Goal: Information Seeking & Learning: Learn about a topic

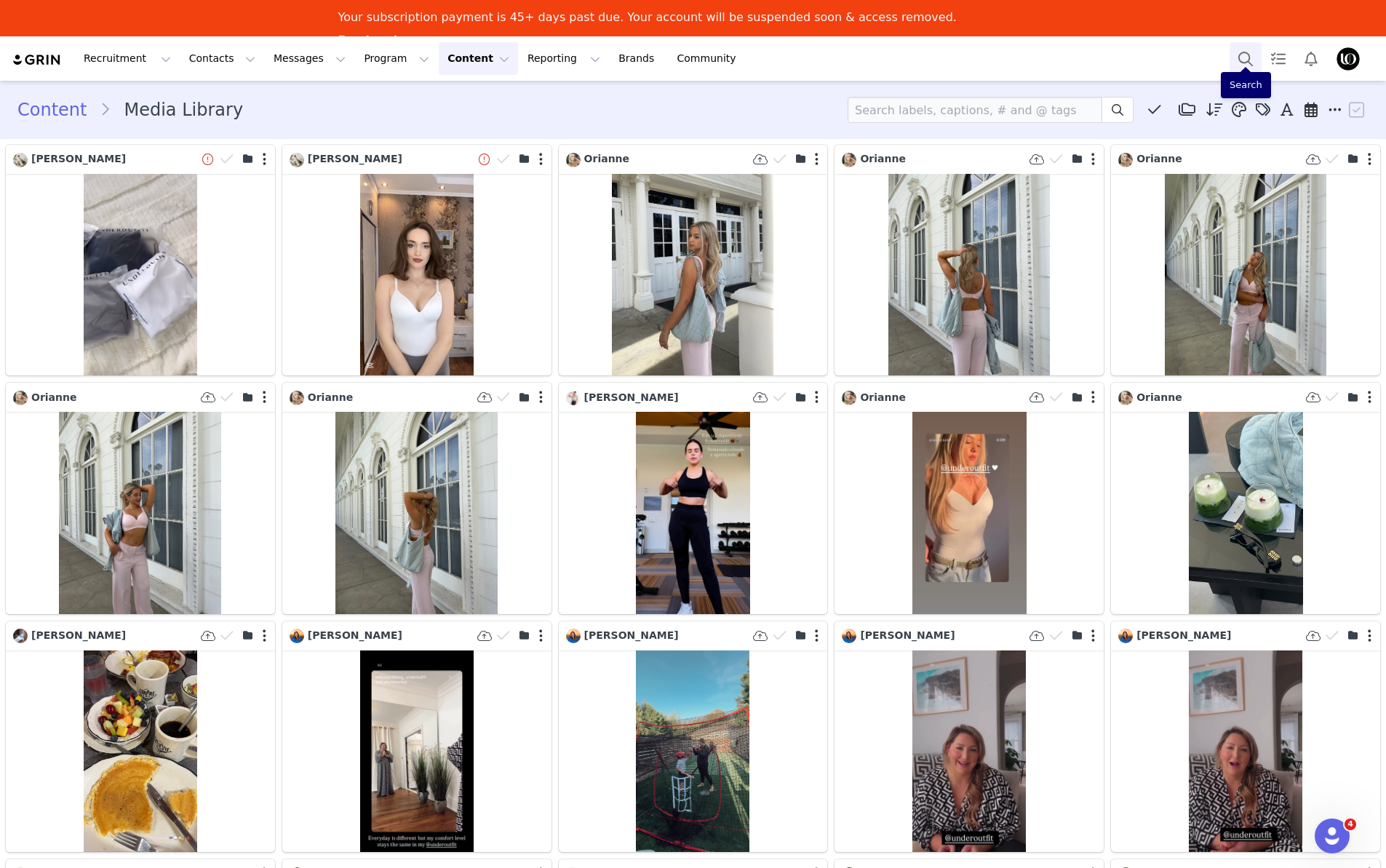
click at [1246, 55] on button "Search" at bounding box center [1245, 59] width 32 height 33
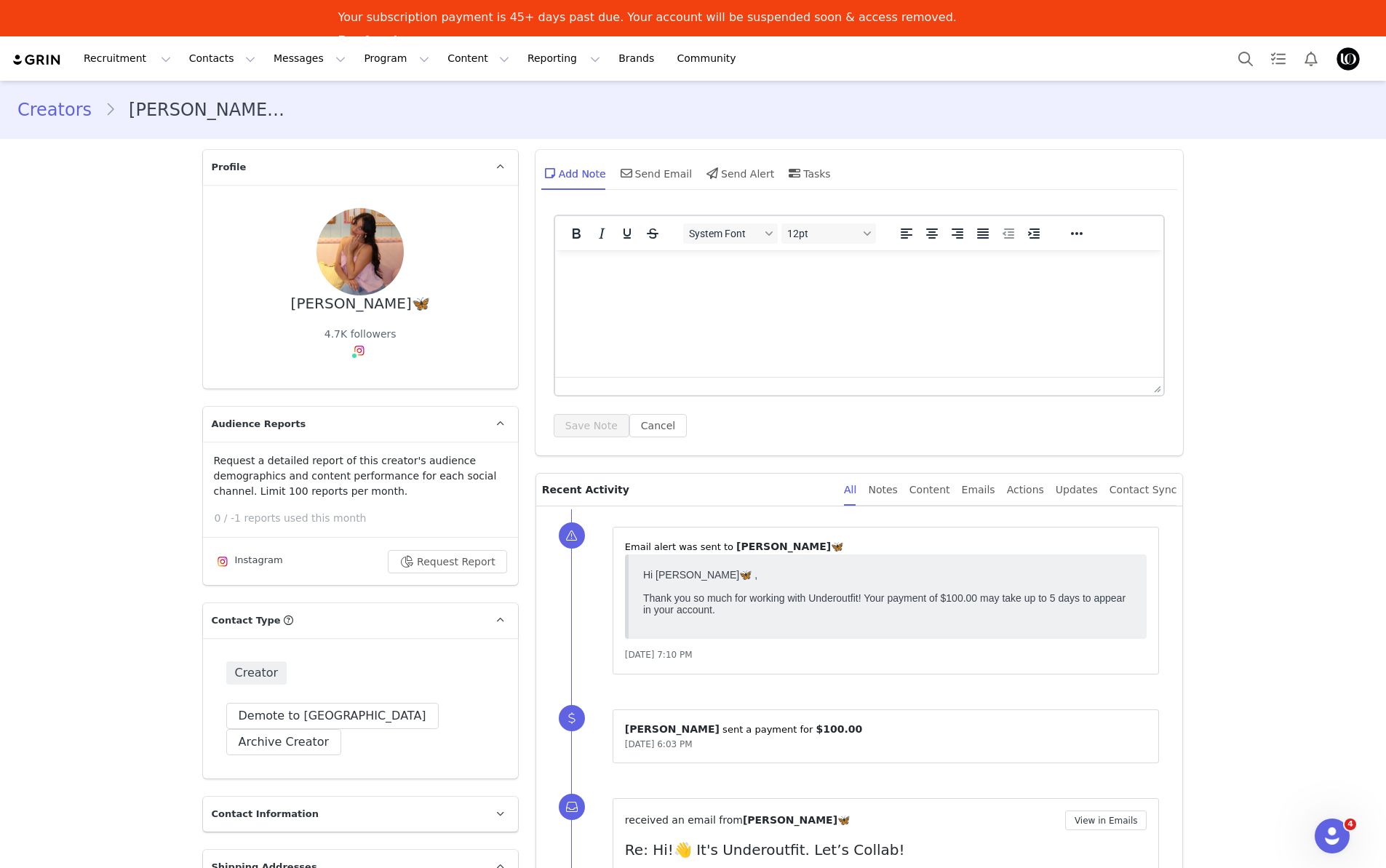
click at [367, 263] on img at bounding box center [360, 251] width 87 height 87
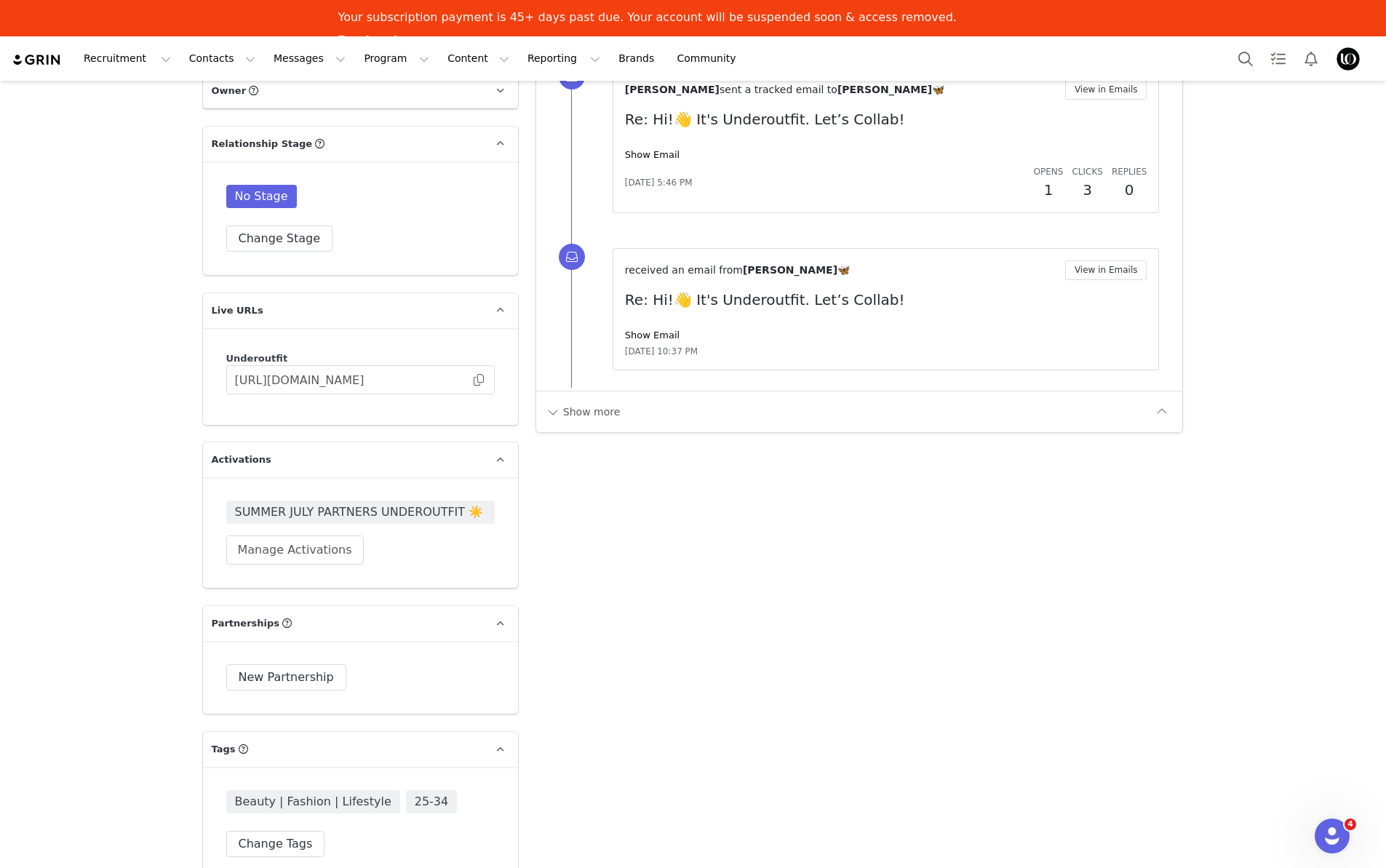
scroll to position [1793, 0]
click at [591, 421] on button "Show more" at bounding box center [583, 409] width 77 height 24
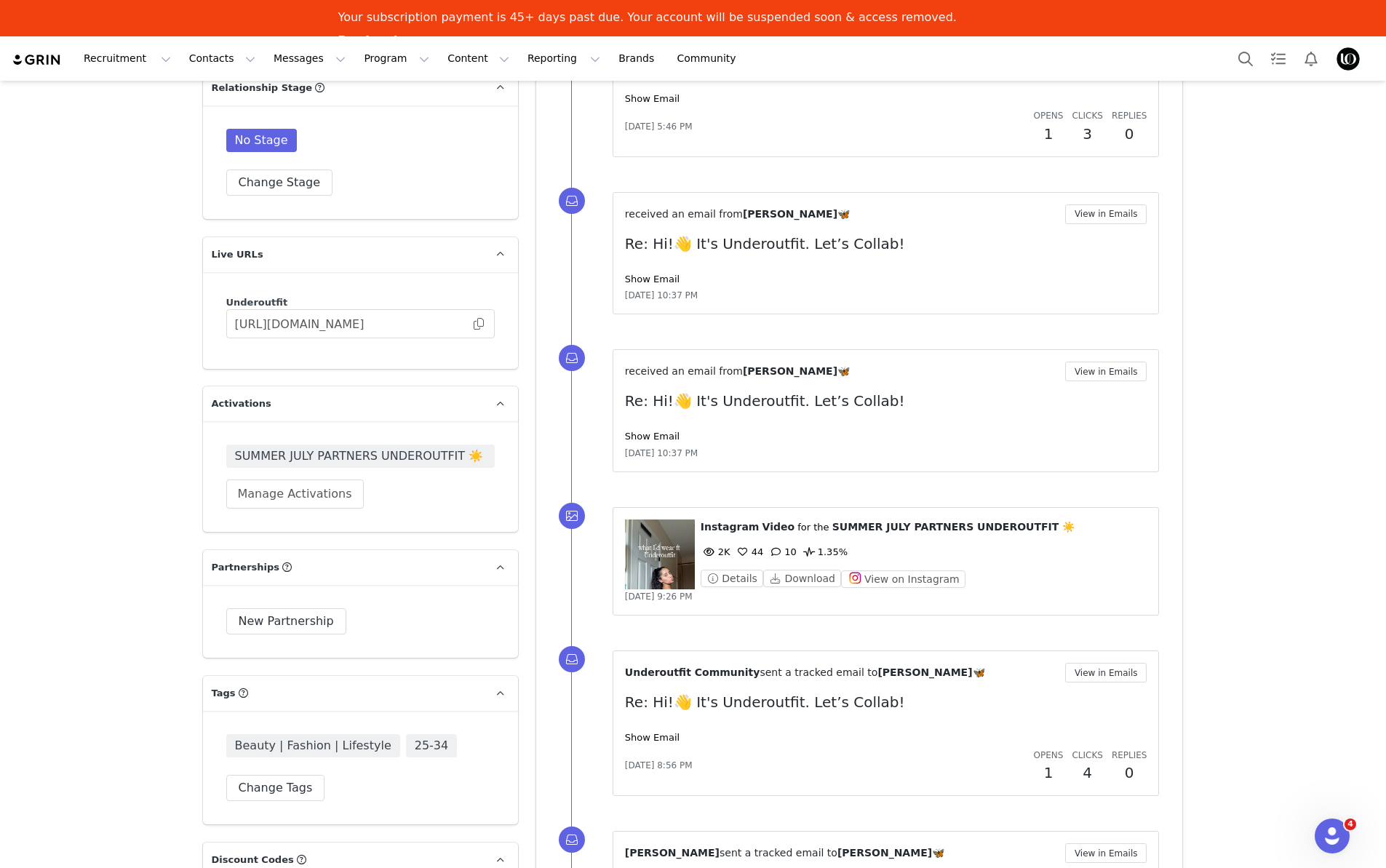
scroll to position [1852, 0]
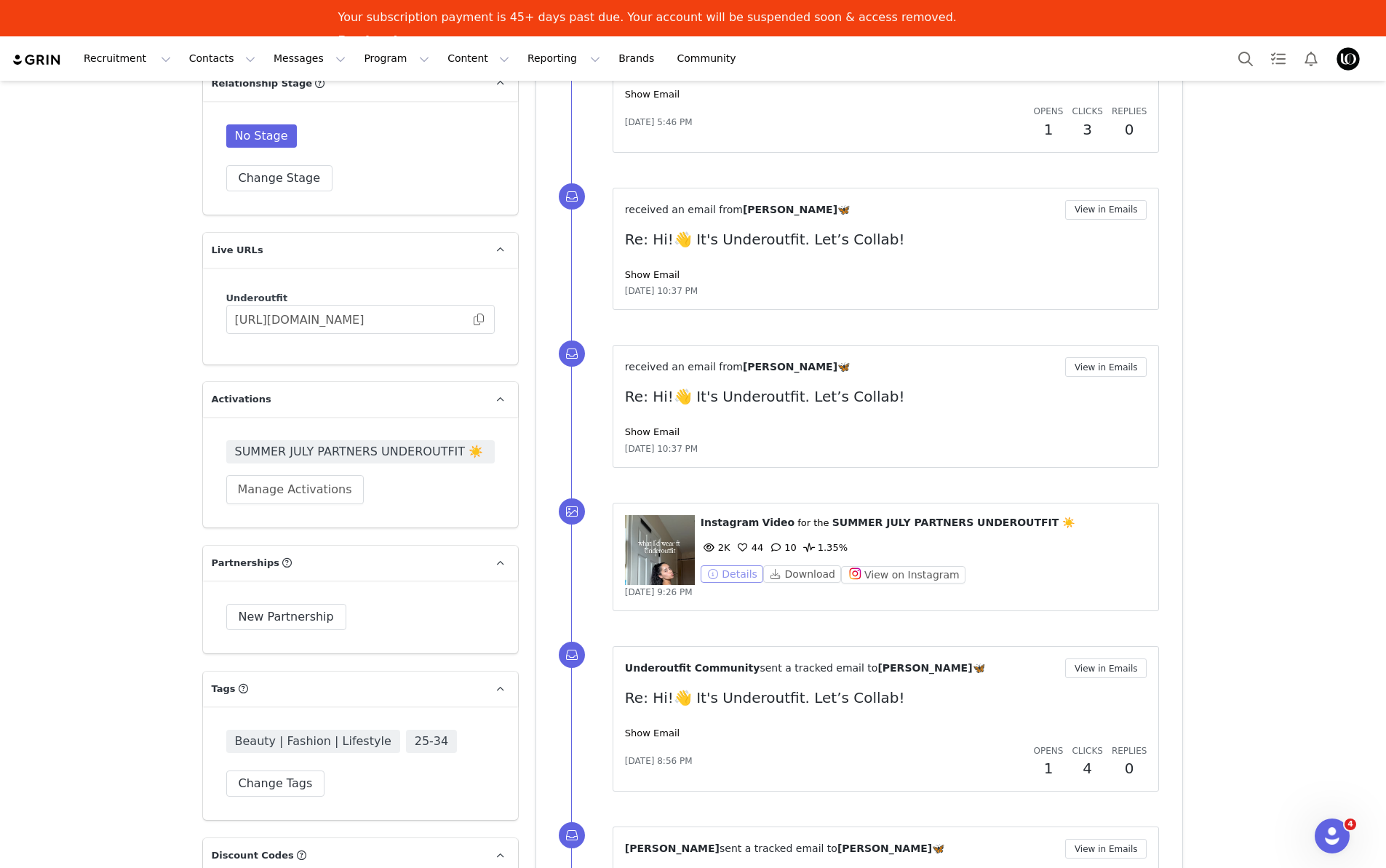
click at [735, 573] on button "Details" at bounding box center [731, 573] width 63 height 17
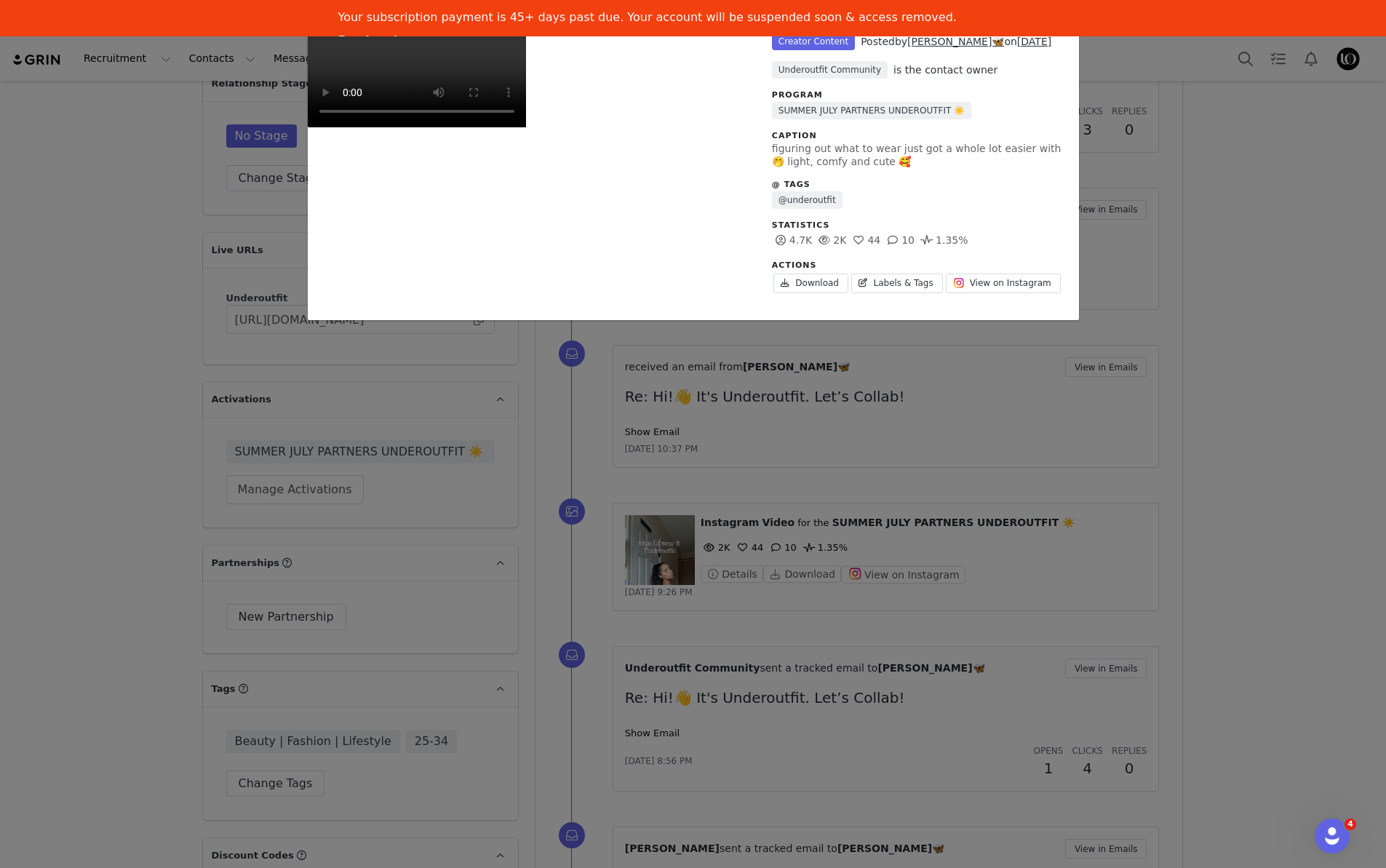
click at [1119, 259] on div "Unlabeled Creator Content Posted by haley🦋 on Jul 31, 2025 Underoutfit Communit…" at bounding box center [693, 434] width 1386 height 868
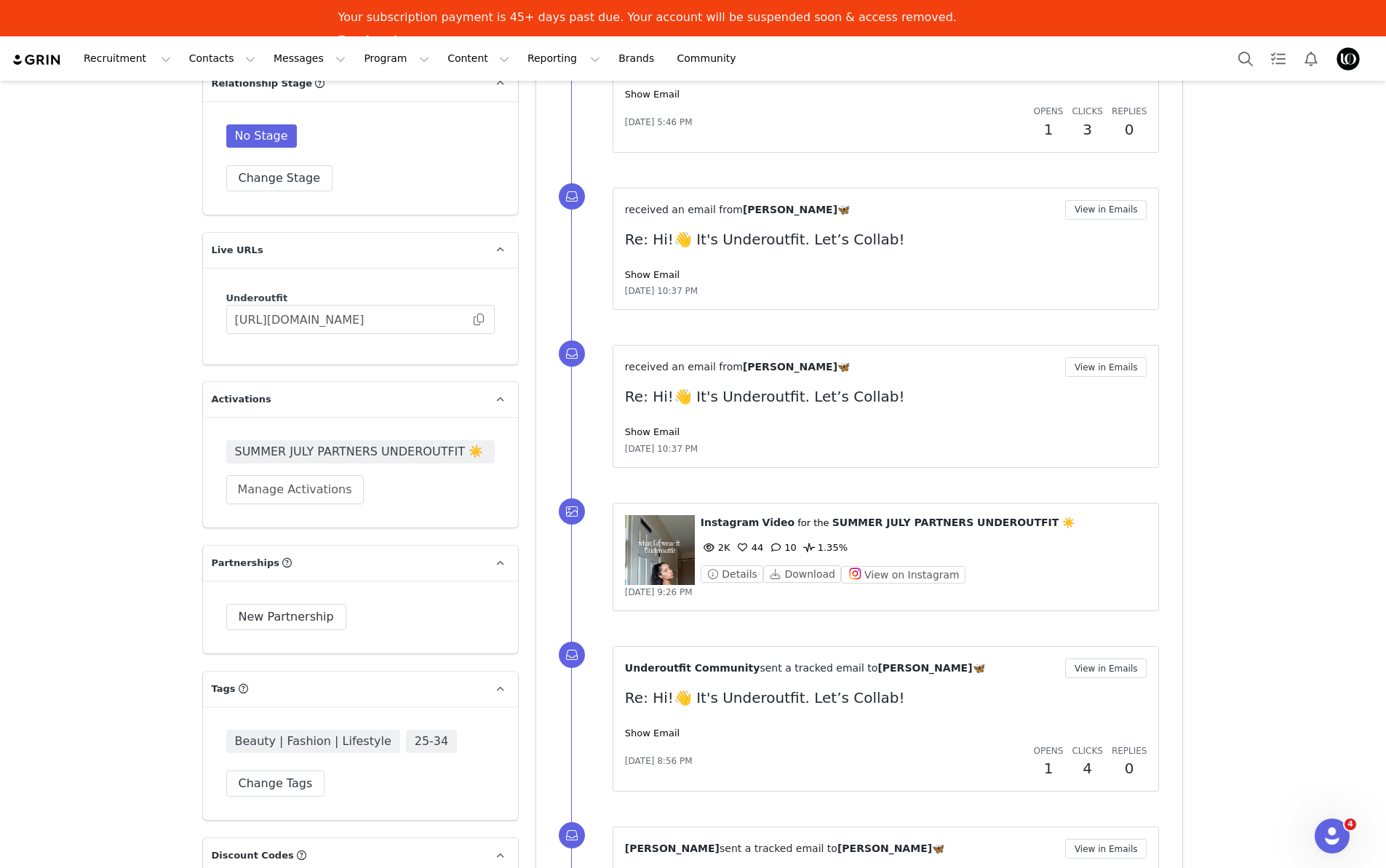
click at [664, 542] on figure at bounding box center [660, 550] width 70 height 70
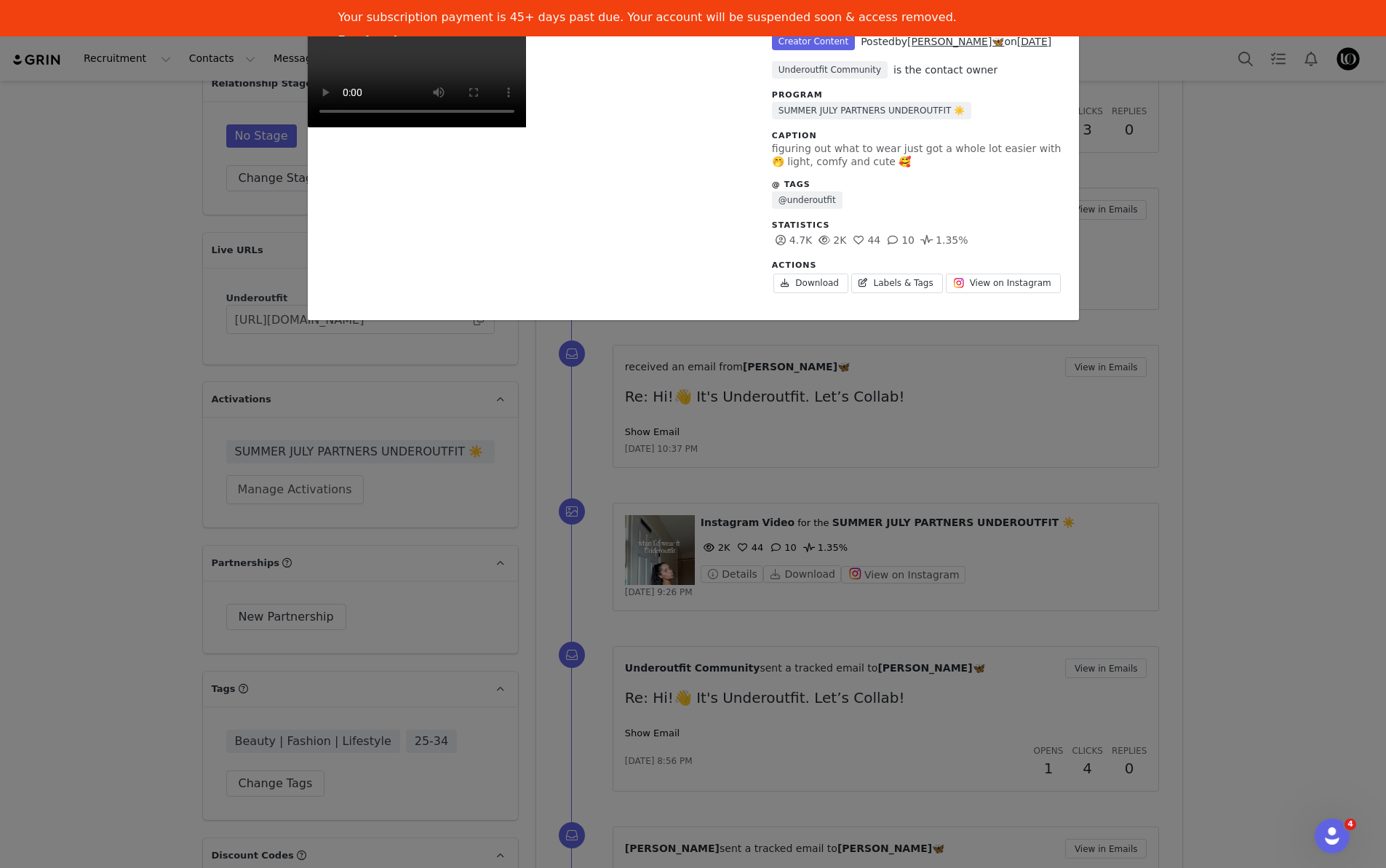
click at [526, 127] on video "Unlabeled" at bounding box center [417, 73] width 218 height 109
click at [1173, 439] on div "Unlabeled Creator Content Posted by haley🦋 on Jul 31, 2025 Underoutfit Communit…" at bounding box center [693, 434] width 1386 height 868
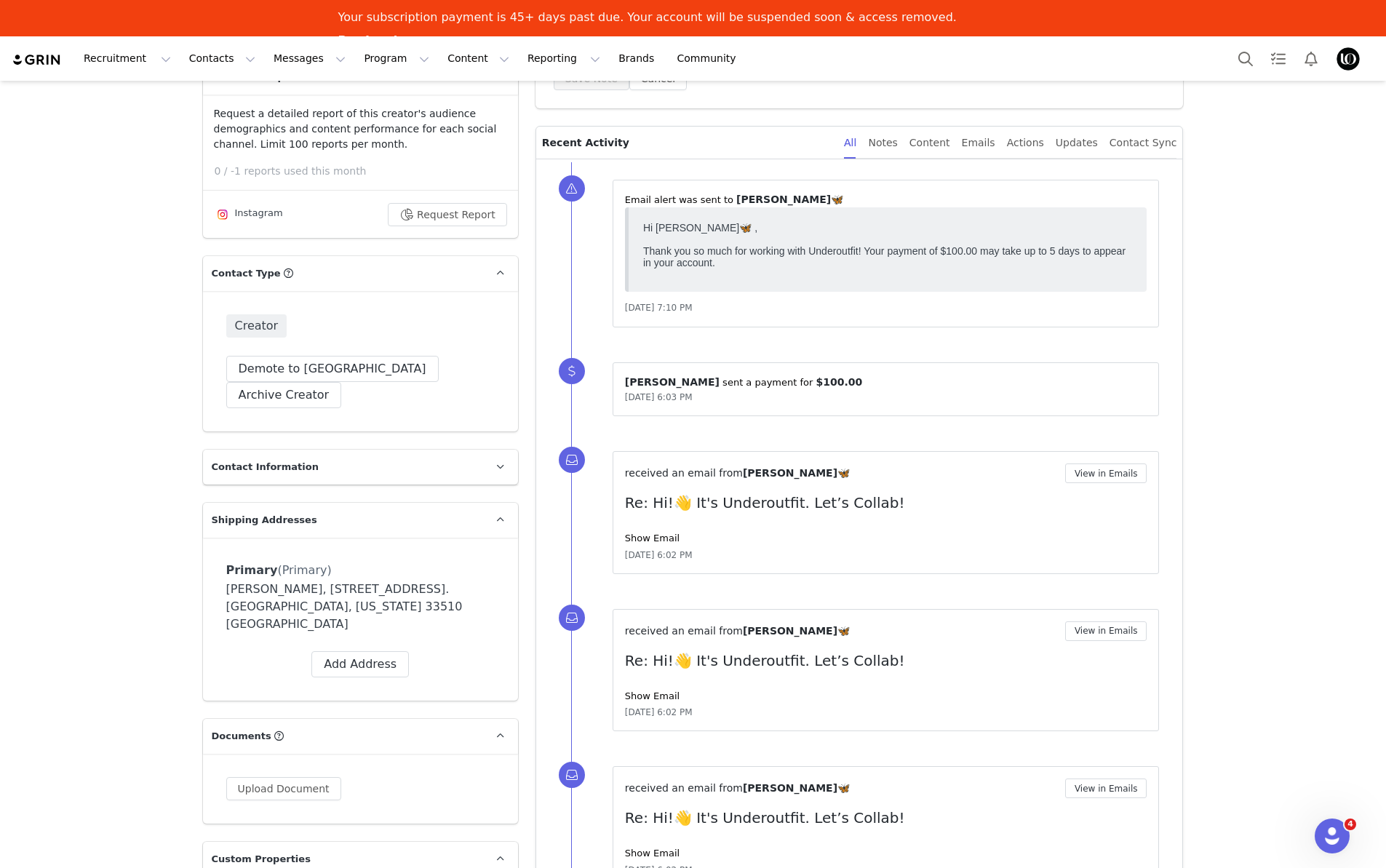
scroll to position [0, 0]
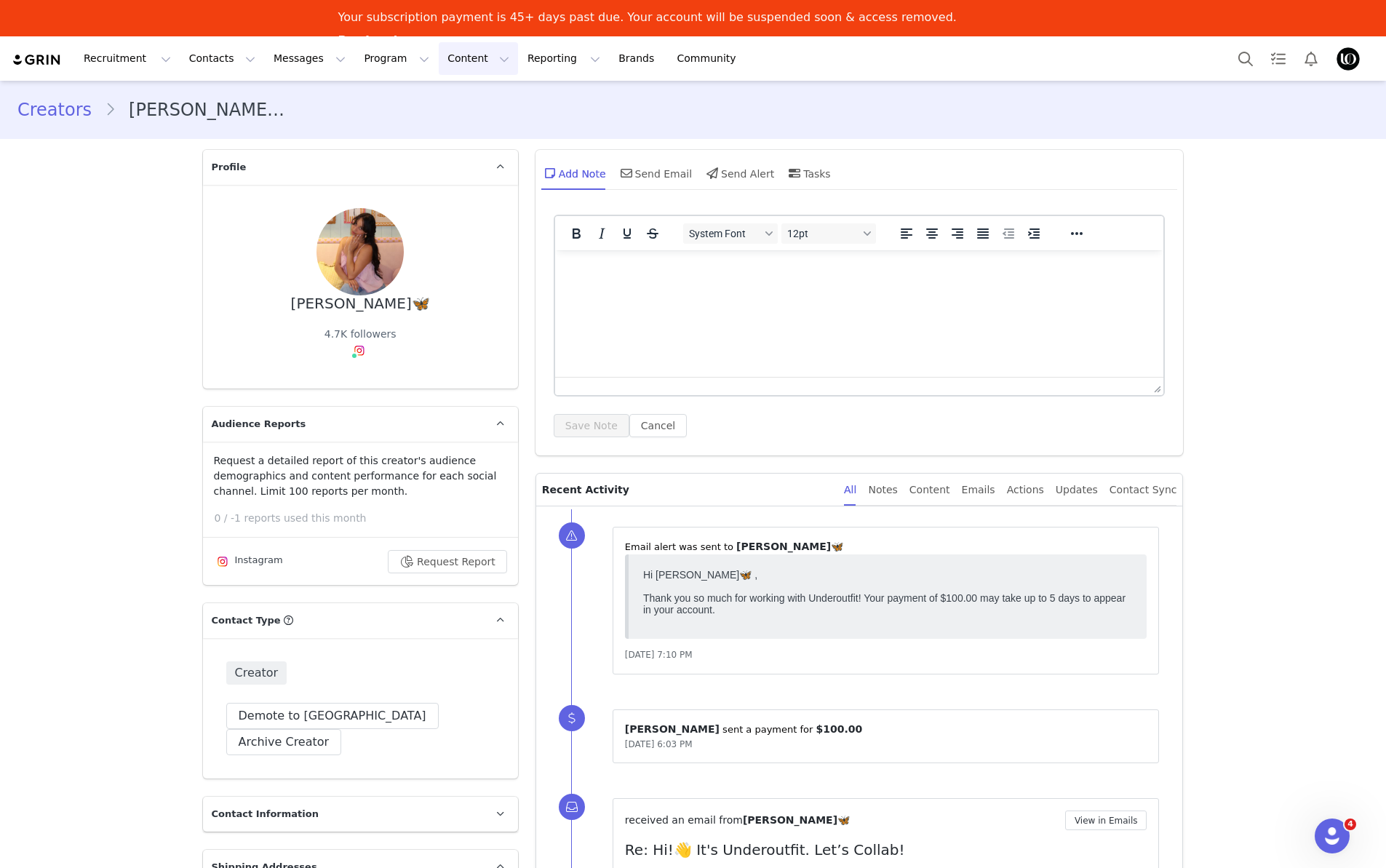
click at [439, 62] on button "Content Content" at bounding box center [478, 59] width 79 height 33
click at [446, 122] on p "Media Library" at bounding box center [455, 127] width 69 height 15
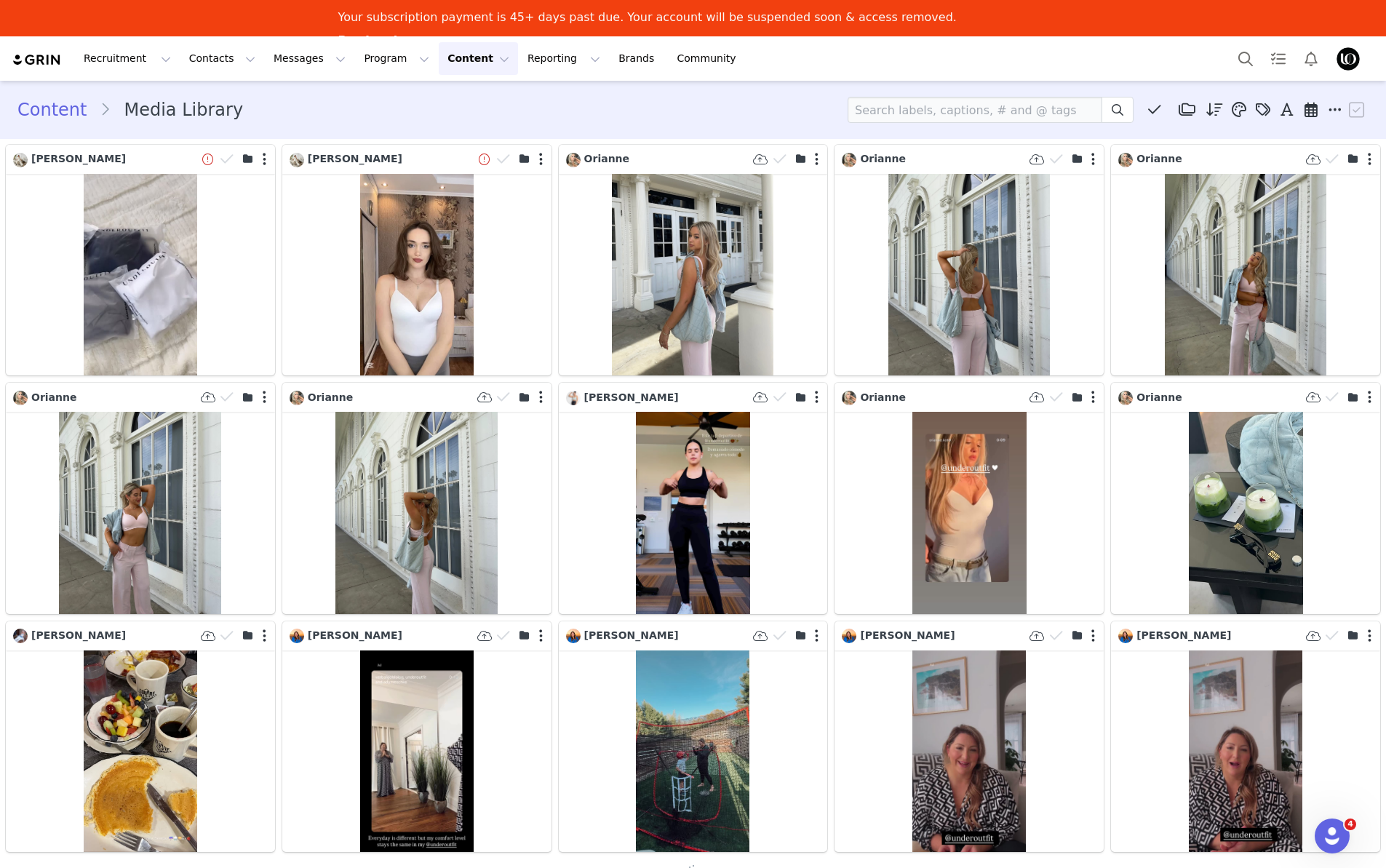
click at [441, 58] on button "Content Content" at bounding box center [478, 59] width 79 height 33
click at [449, 153] on p "Social Listening" at bounding box center [461, 154] width 80 height 15
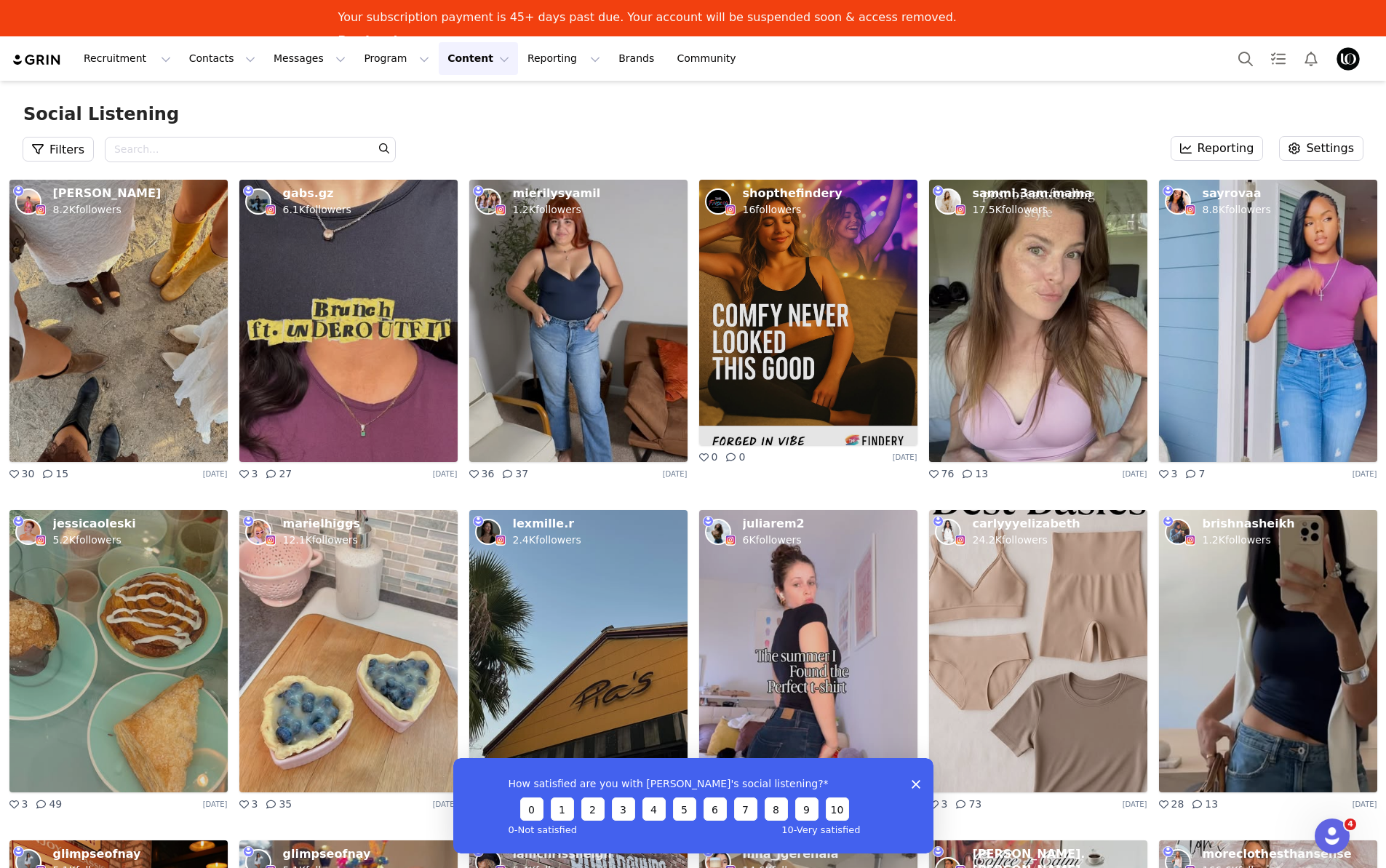
click at [915, 786] on icon "Close survey" at bounding box center [915, 783] width 9 height 9
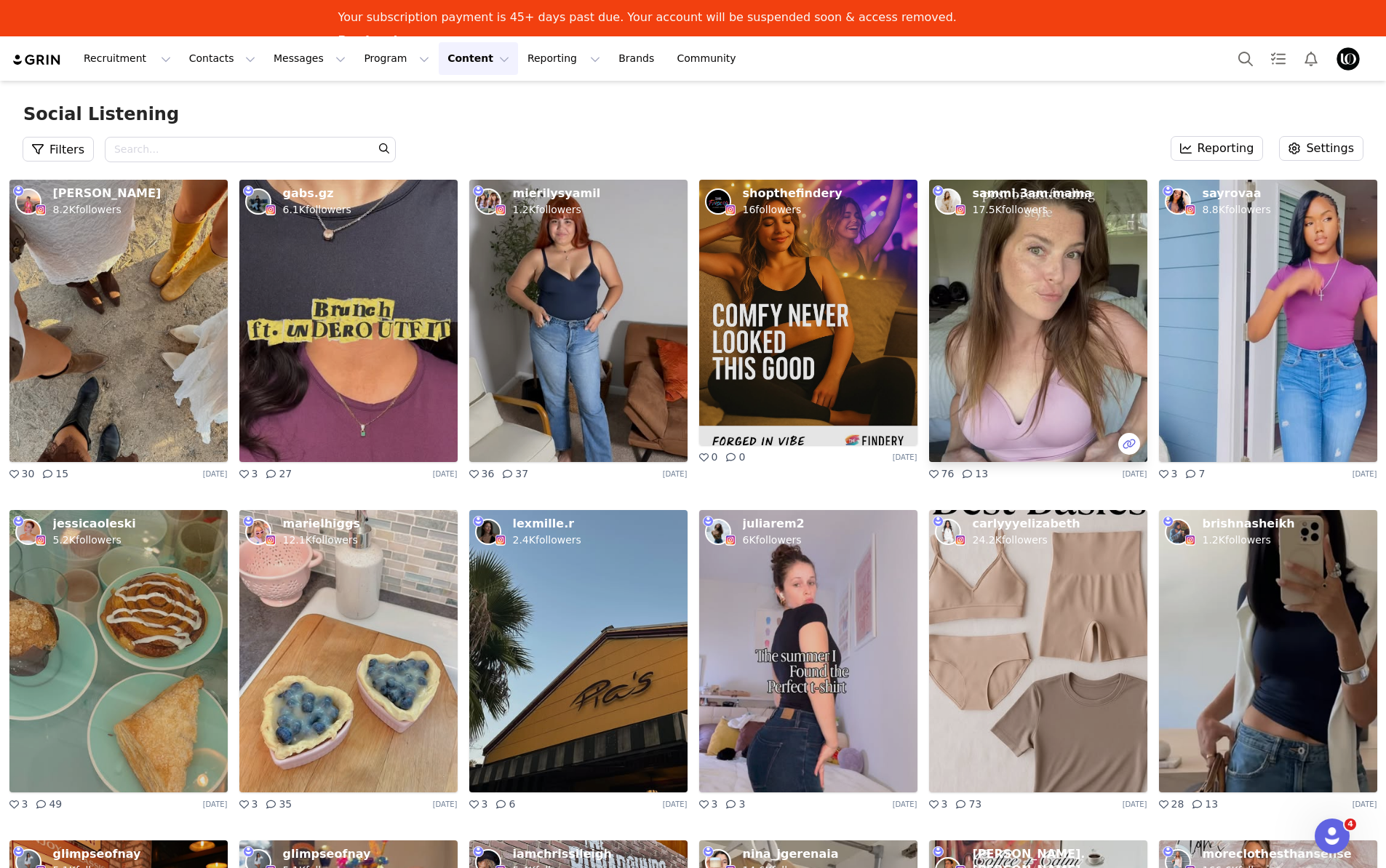
click at [1124, 444] on icon at bounding box center [1128, 443] width 12 height 10
